Goal: Navigation & Orientation: Find specific page/section

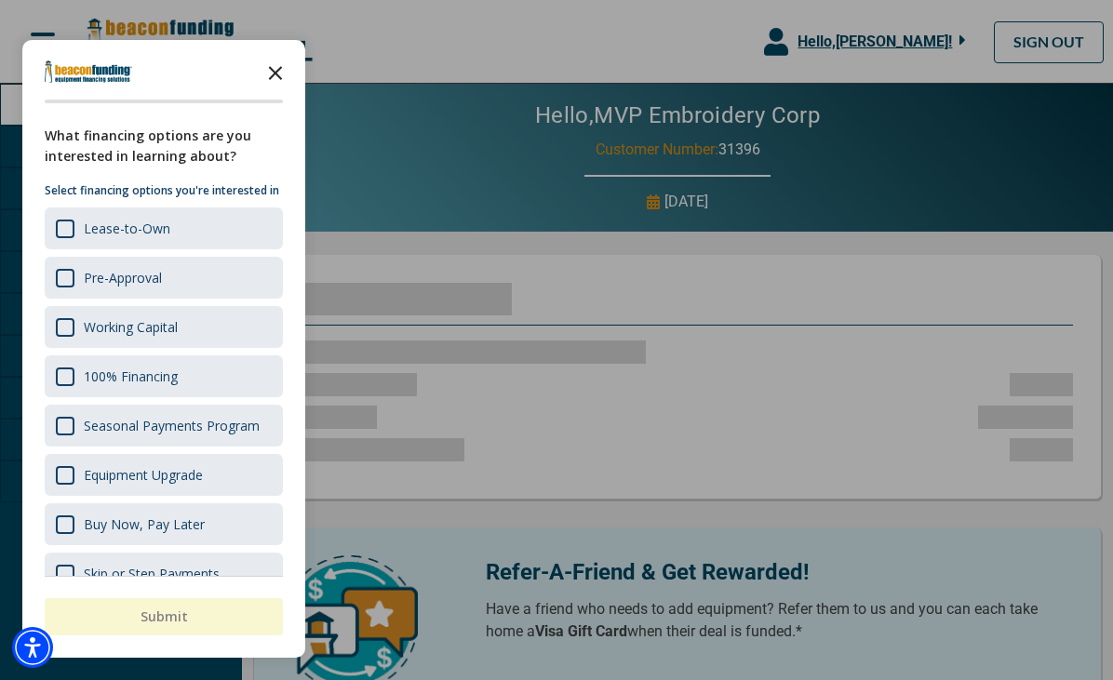
click at [273, 70] on polygon "Close the survey" at bounding box center [276, 73] width 14 height 14
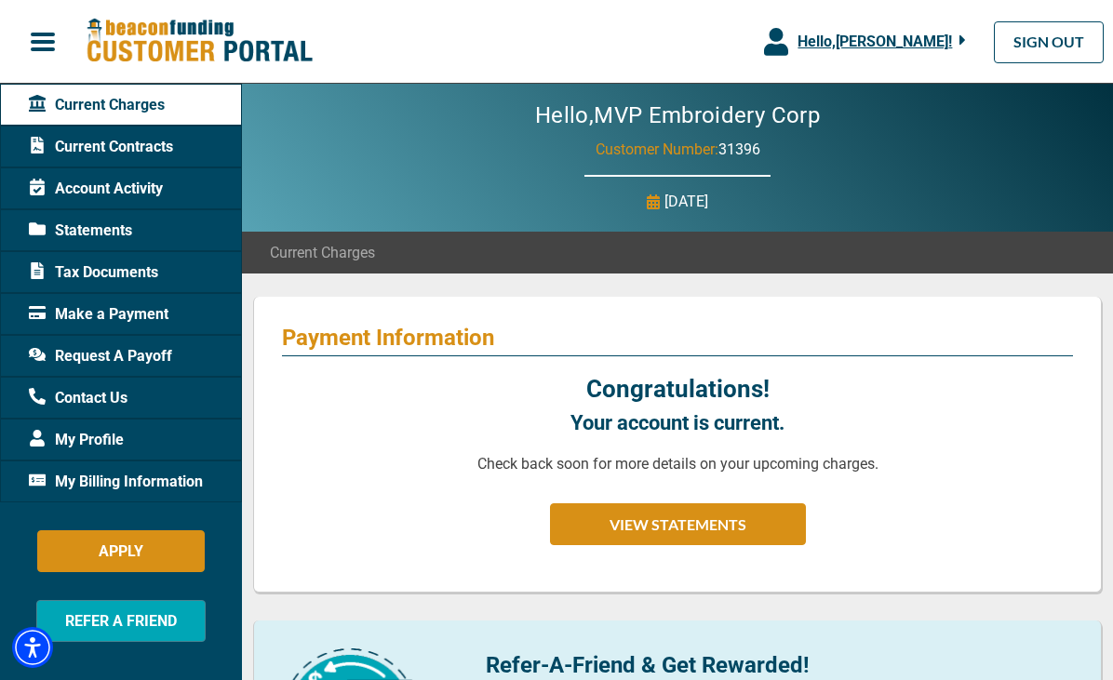
click at [150, 152] on span "Current Contracts" at bounding box center [101, 147] width 144 height 22
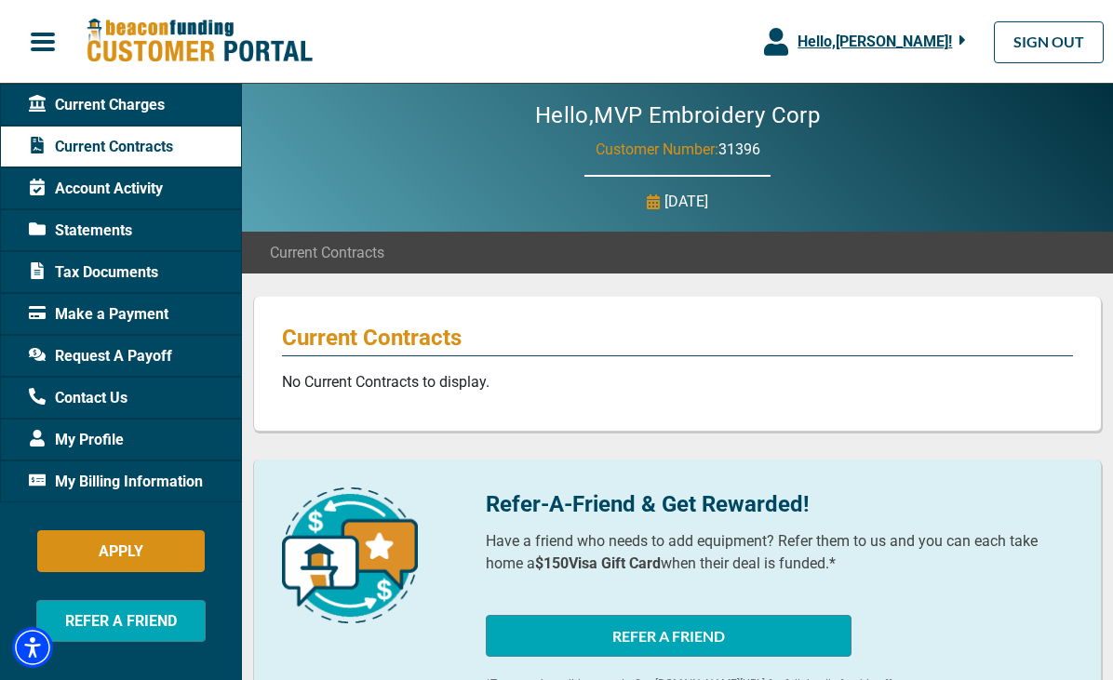
click at [150, 152] on span "Current Contracts" at bounding box center [101, 147] width 144 height 22
click at [127, 192] on span "Account Activity" at bounding box center [96, 189] width 134 height 22
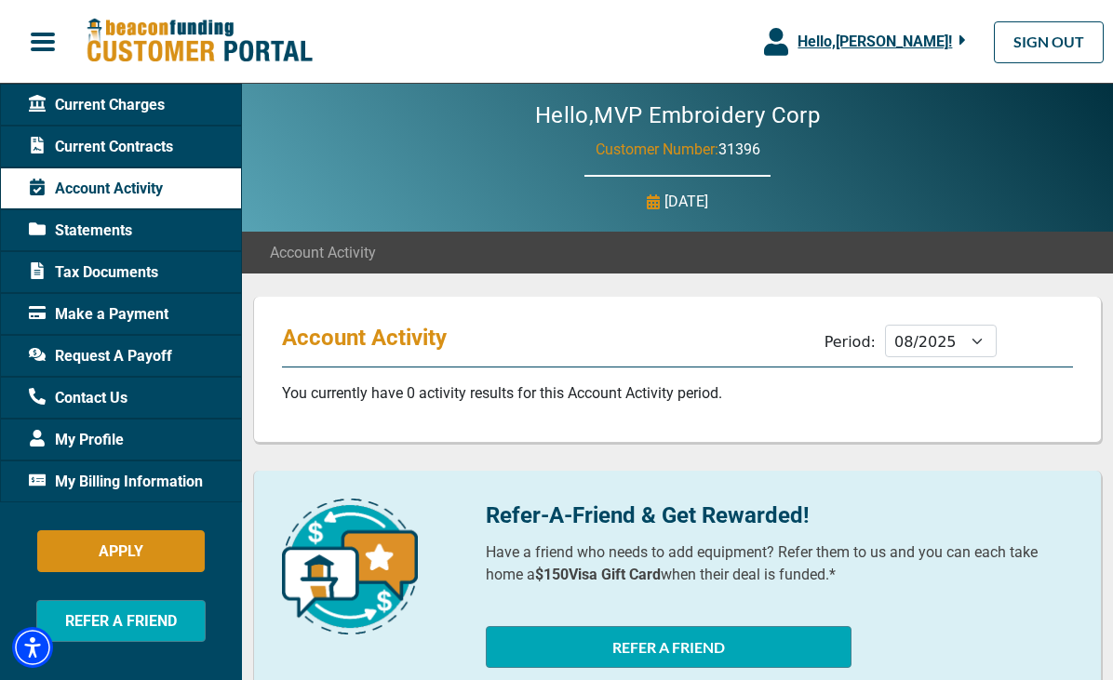
click at [108, 230] on span "Statements" at bounding box center [80, 231] width 103 height 22
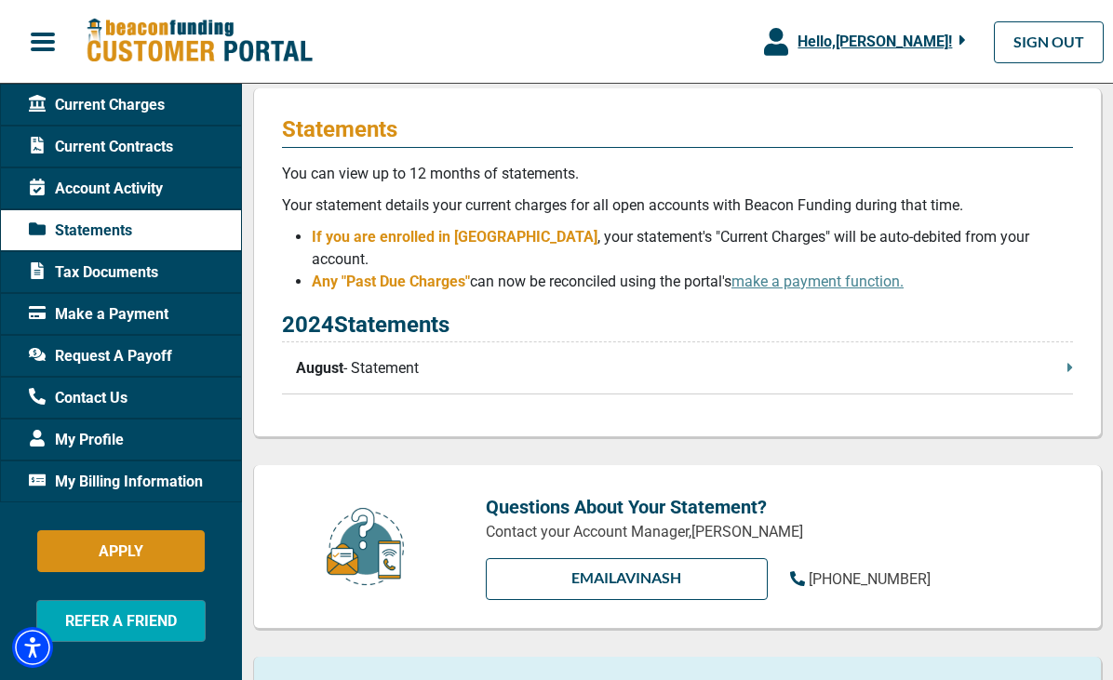
scroll to position [194, 0]
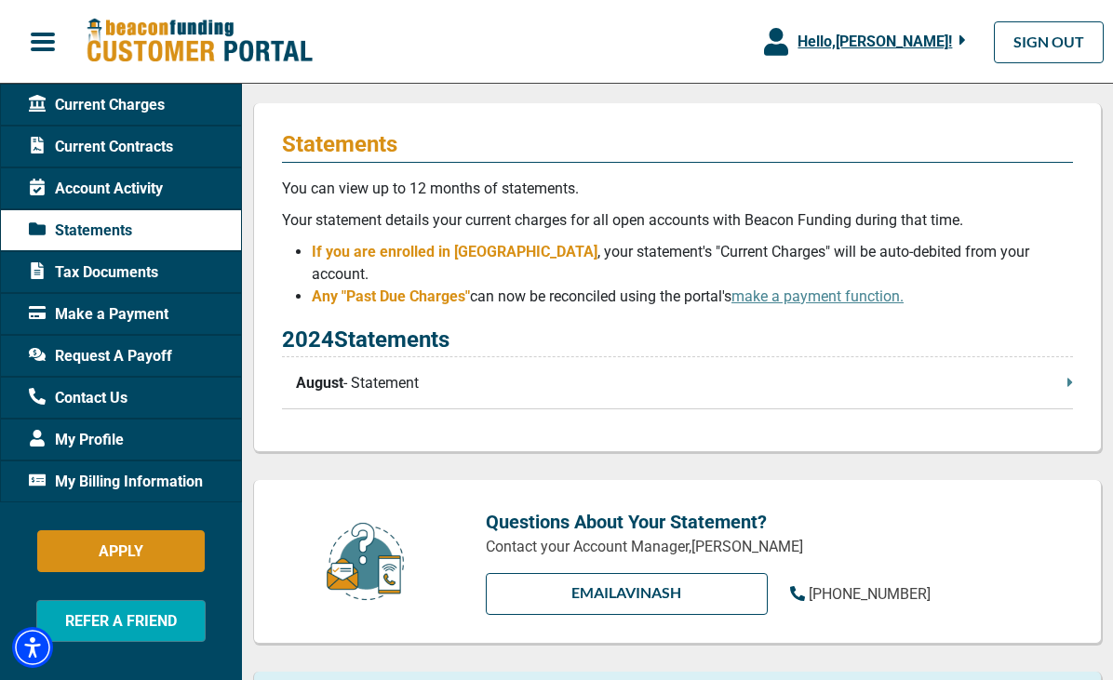
click at [459, 372] on p "August - Statement" at bounding box center [684, 383] width 777 height 22
click at [104, 275] on span "Tax Documents" at bounding box center [93, 273] width 129 height 22
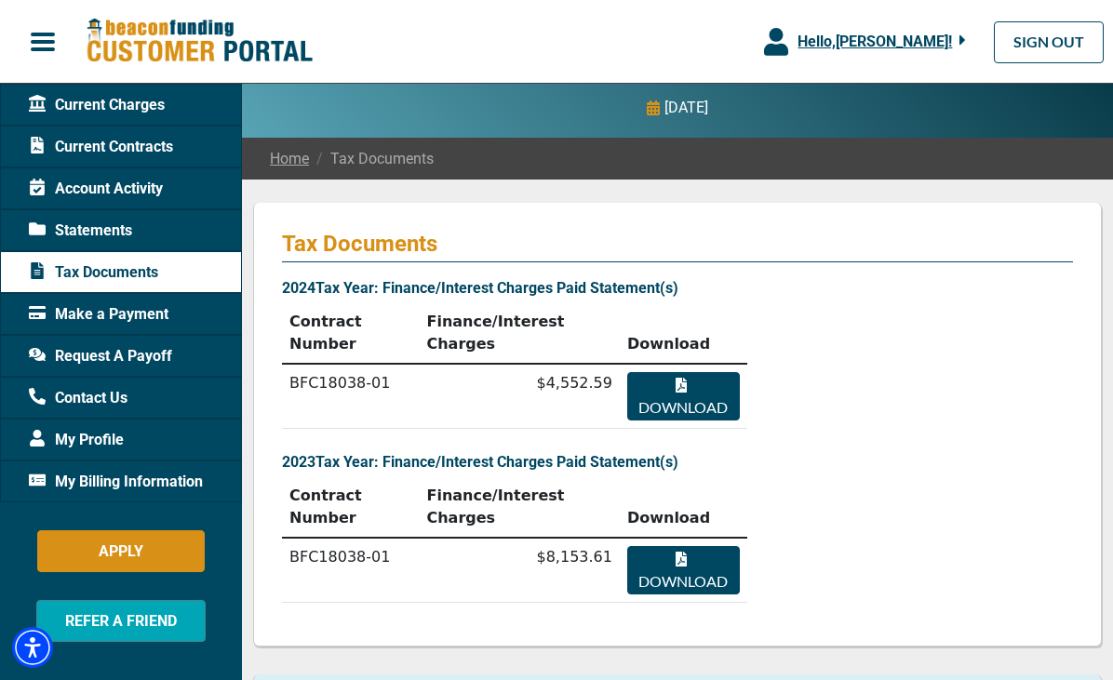
scroll to position [95, 0]
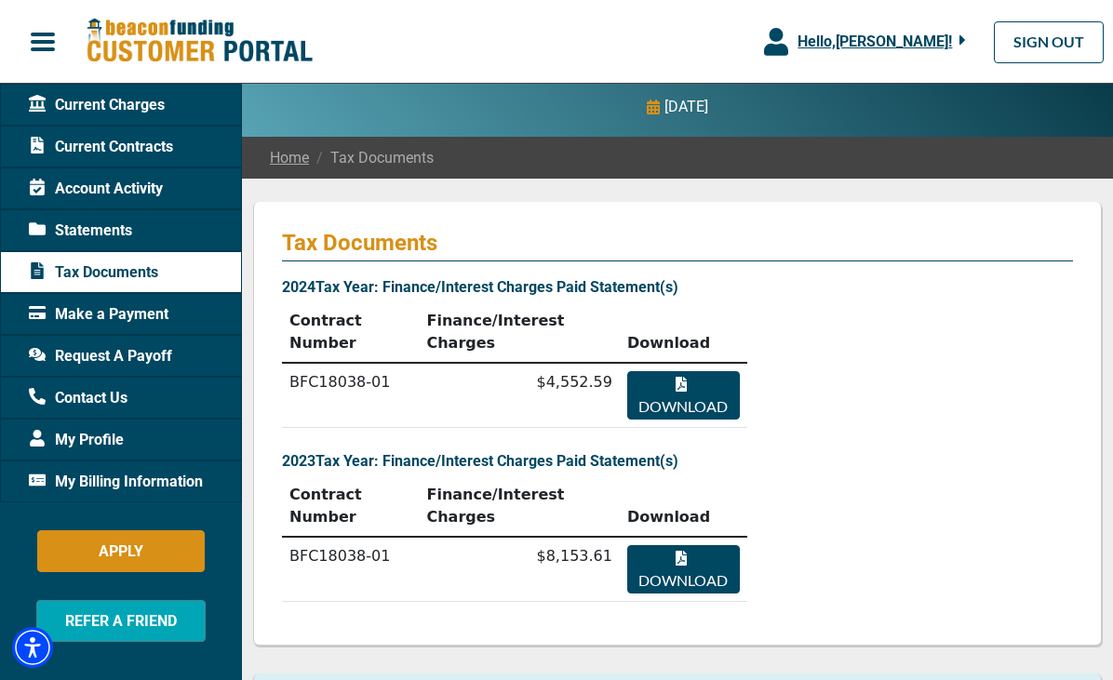
click at [142, 353] on span "Request A Payoff" at bounding box center [100, 356] width 143 height 22
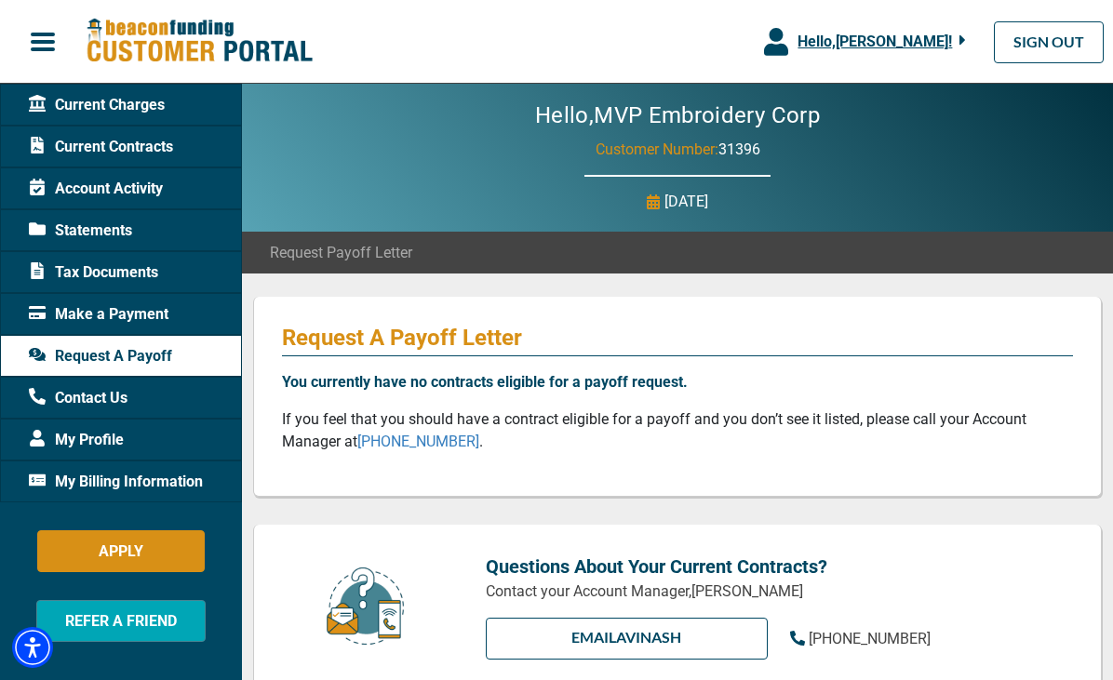
click at [181, 180] on div "Account Activity" at bounding box center [121, 189] width 242 height 42
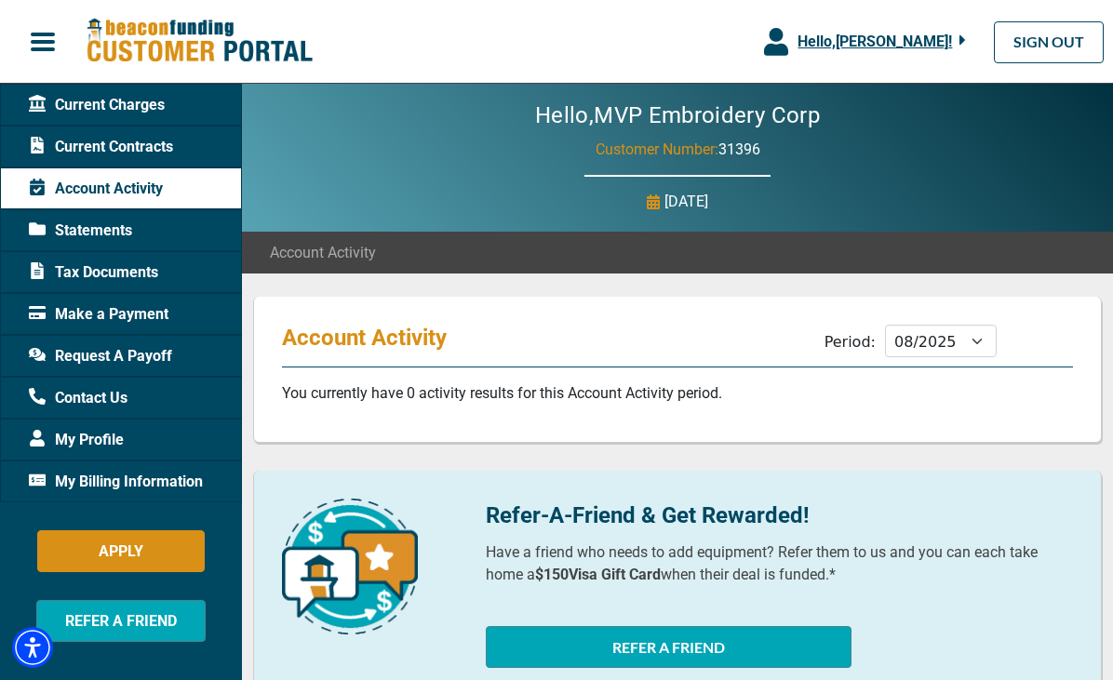
click at [150, 97] on span "Current Charges" at bounding box center [97, 105] width 136 height 22
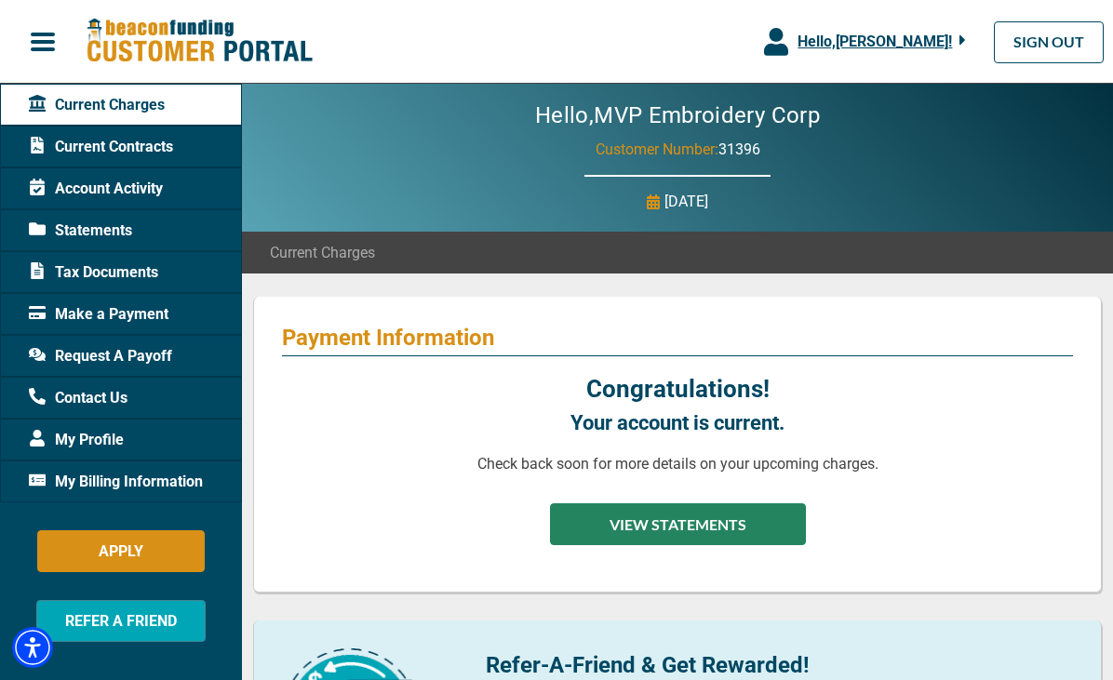
click at [618, 528] on button "VIEW STATEMENTS" at bounding box center [678, 524] width 256 height 42
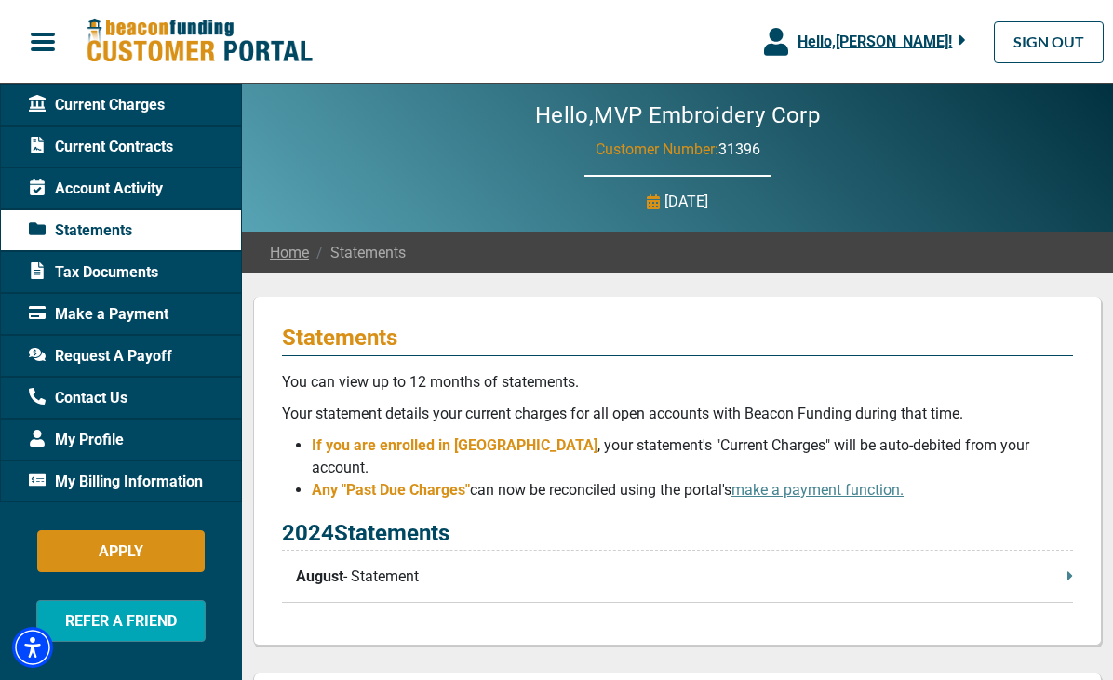
click at [959, 36] on div "Hello, [PERSON_NAME] !" at bounding box center [877, 42] width 178 height 22
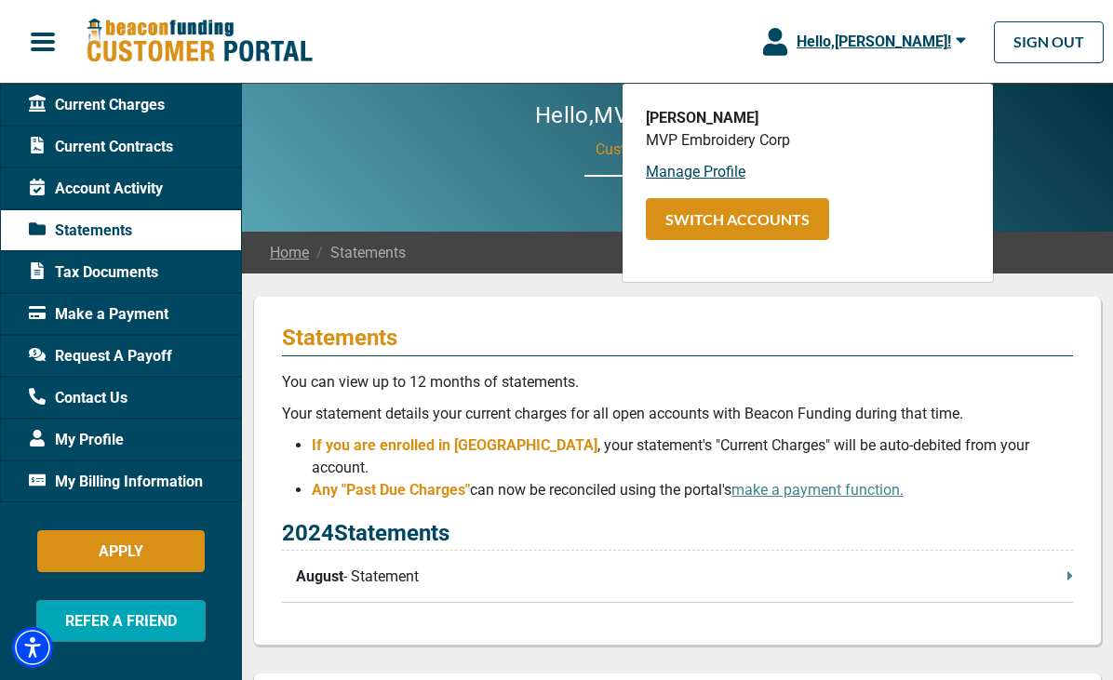
click at [515, 316] on div "Statements You can view up to 12 months of statements. Your statement details y…" at bounding box center [677, 471] width 849 height 349
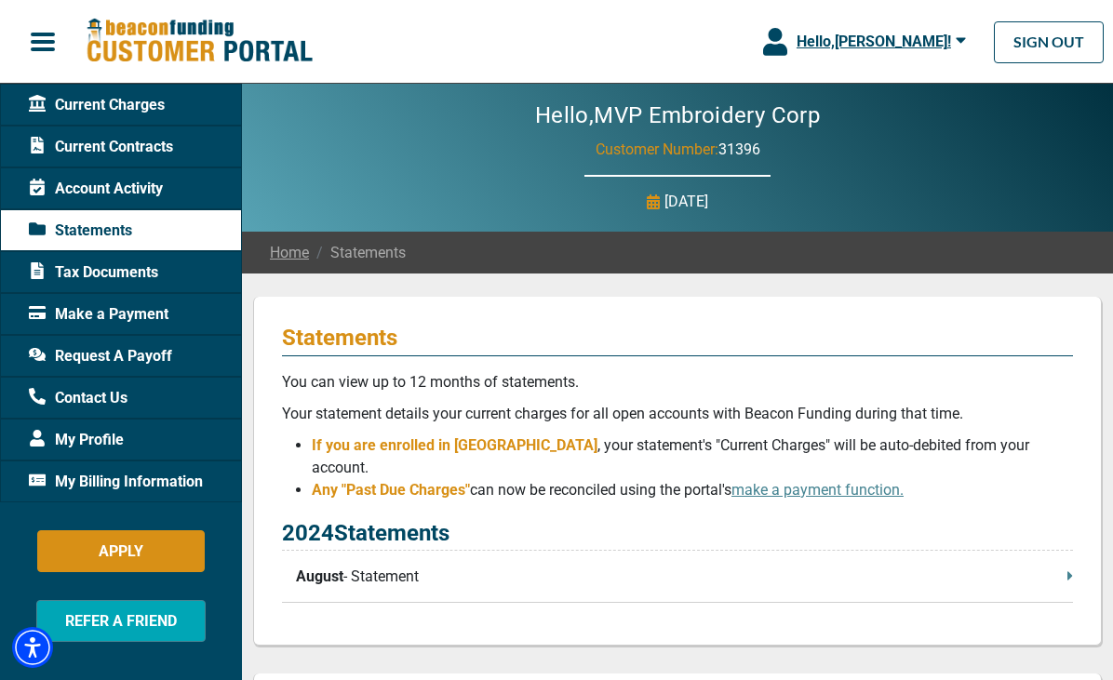
click at [127, 182] on span "Account Activity" at bounding box center [96, 189] width 134 height 22
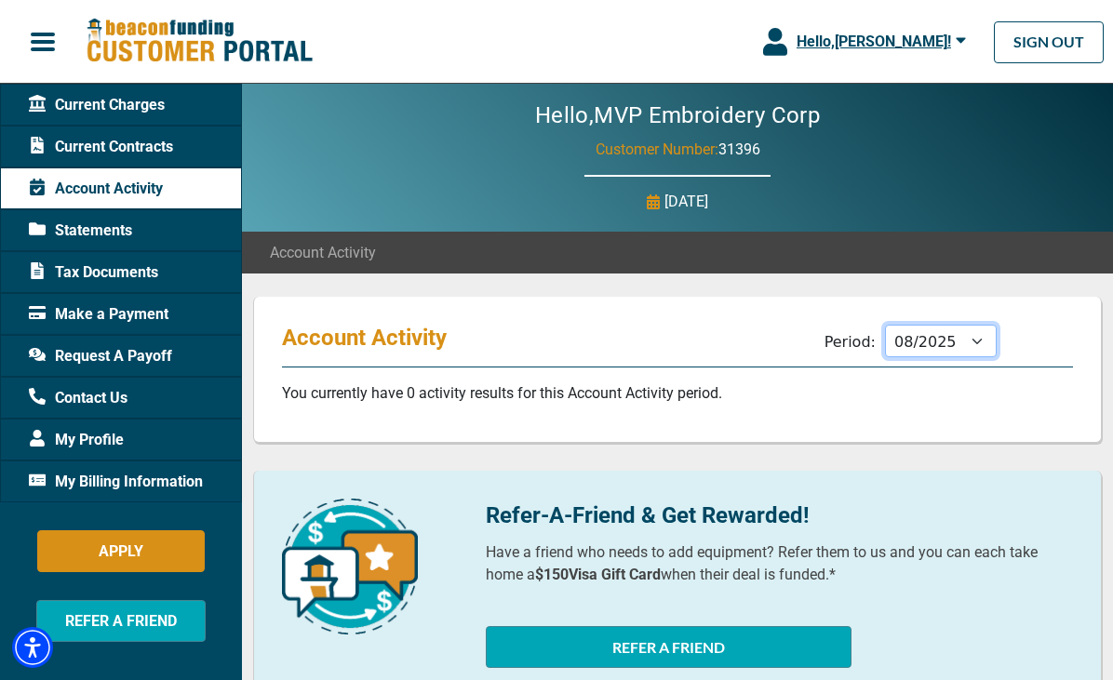
click at [937, 354] on select "09/2025 08/2025 07/2025 06/2025 05/2025 04/2025 03/2025 02/2025 01/2025 12/2024…" at bounding box center [941, 341] width 112 height 33
select select "07/2025"
click at [151, 153] on span "Current Contracts" at bounding box center [101, 147] width 144 height 22
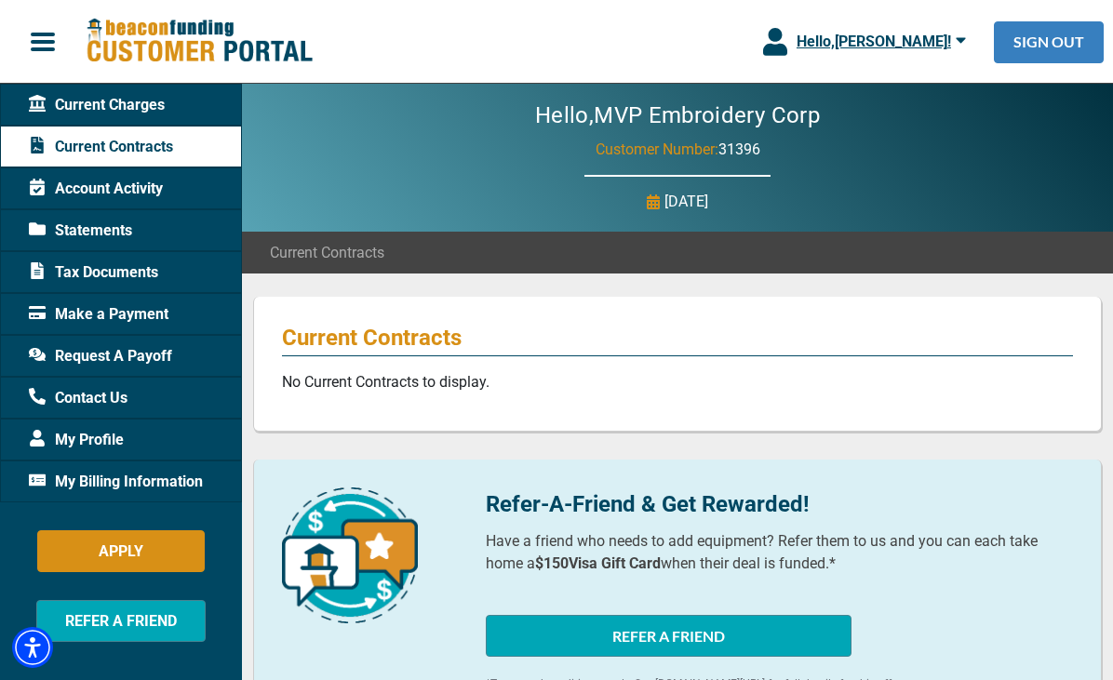
click at [1053, 47] on link "SIGN OUT" at bounding box center [1049, 42] width 110 height 42
